Goal: Task Accomplishment & Management: Manage account settings

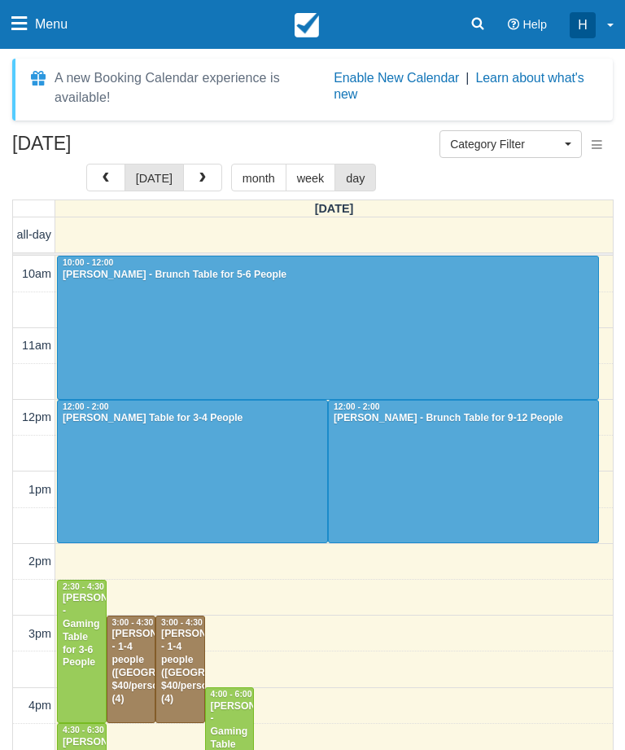
select select
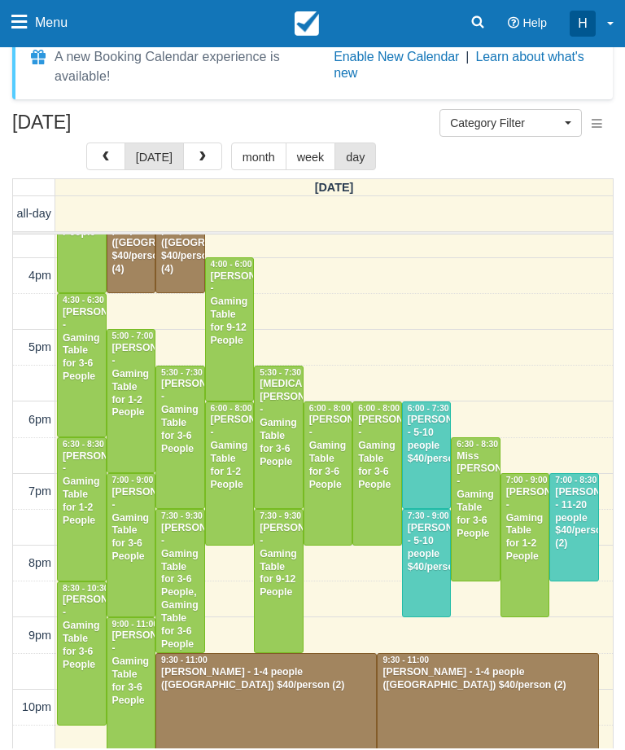
scroll to position [409, 0]
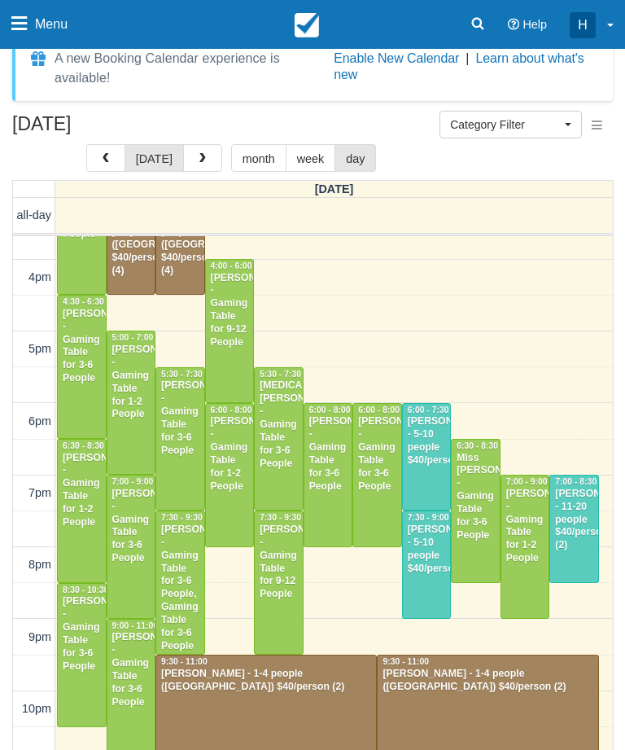
click at [86, 467] on div "Brian Winowski - Gaming Table for 1-2 People" at bounding box center [82, 490] width 40 height 77
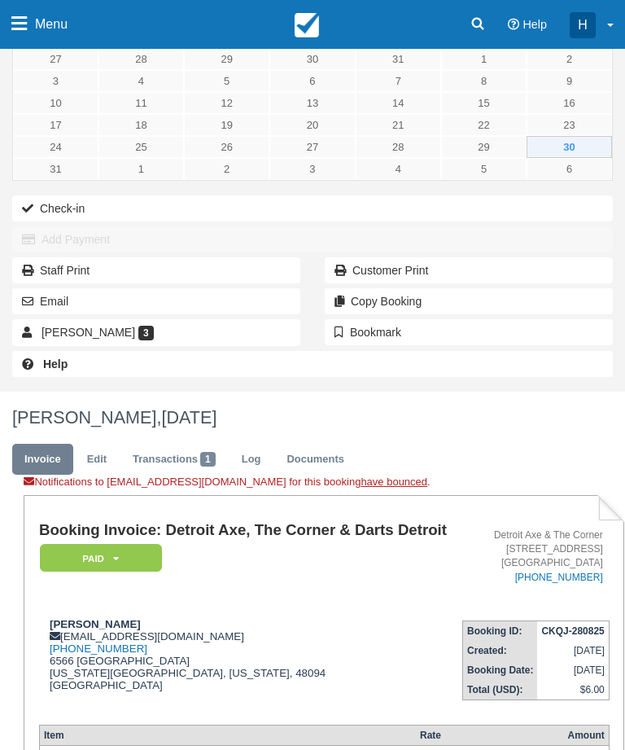
scroll to position [60, 0]
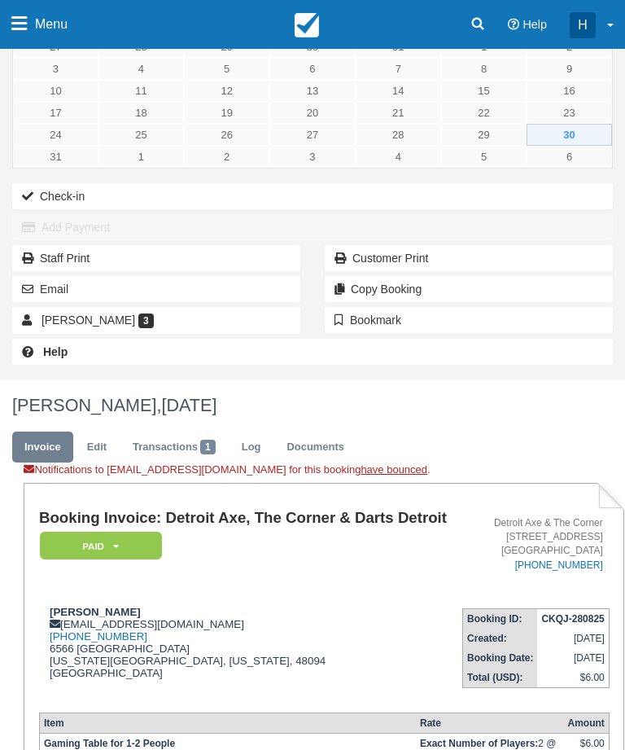
click at [182, 445] on link "Transactions 1" at bounding box center [174, 448] width 107 height 32
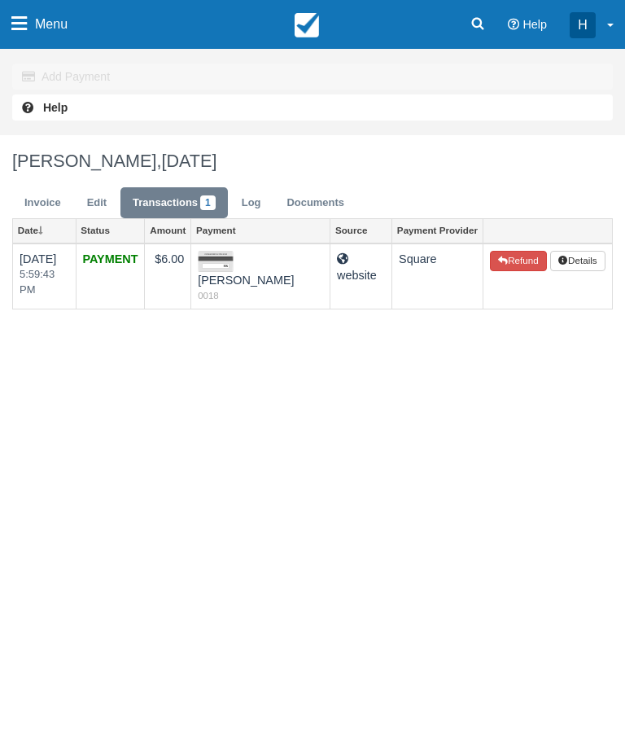
click at [525, 268] on button "Refund" at bounding box center [518, 261] width 57 height 21
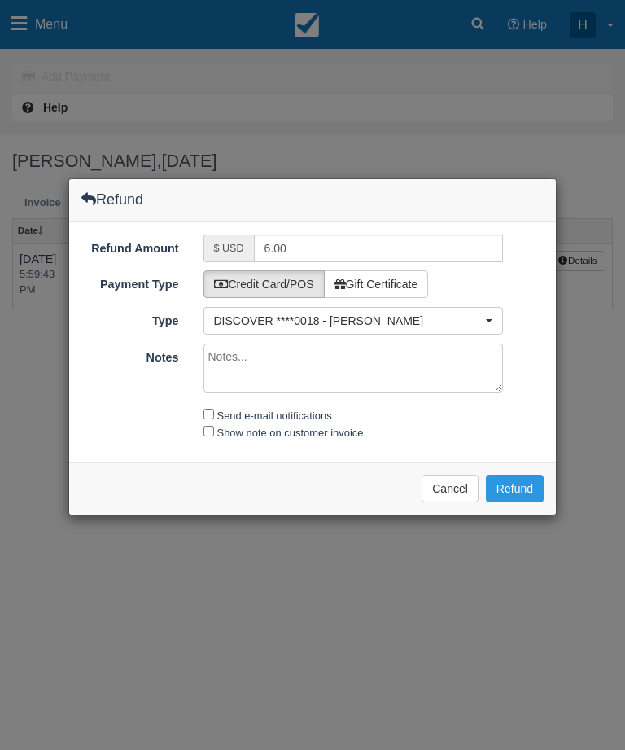
click at [209, 414] on input "Send e-mail notifications" at bounding box center [209, 414] width 11 height 11
checkbox input "true"
click at [209, 427] on input "Show note on customer invoice" at bounding box center [209, 431] width 11 height 11
checkbox input "true"
click at [530, 491] on button "Refund" at bounding box center [515, 489] width 58 height 28
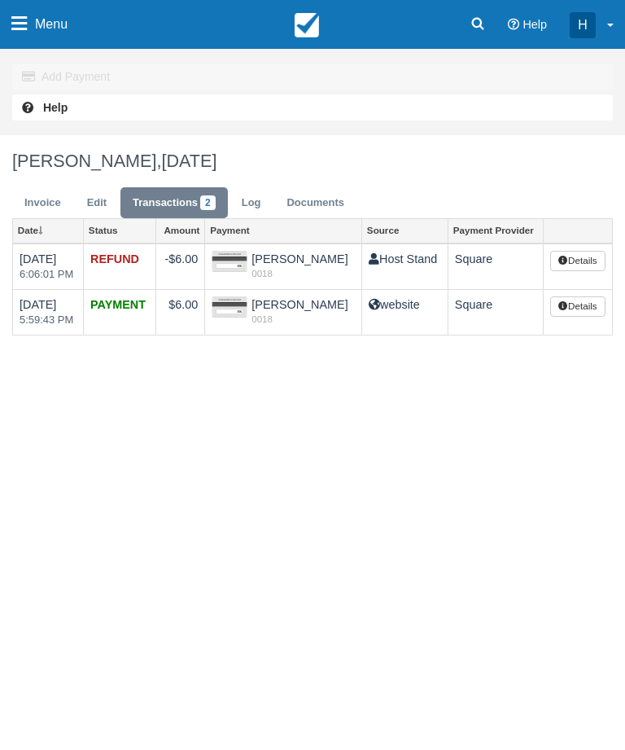
click at [103, 199] on link "Edit" at bounding box center [97, 203] width 44 height 32
